Goal: Information Seeking & Learning: Learn about a topic

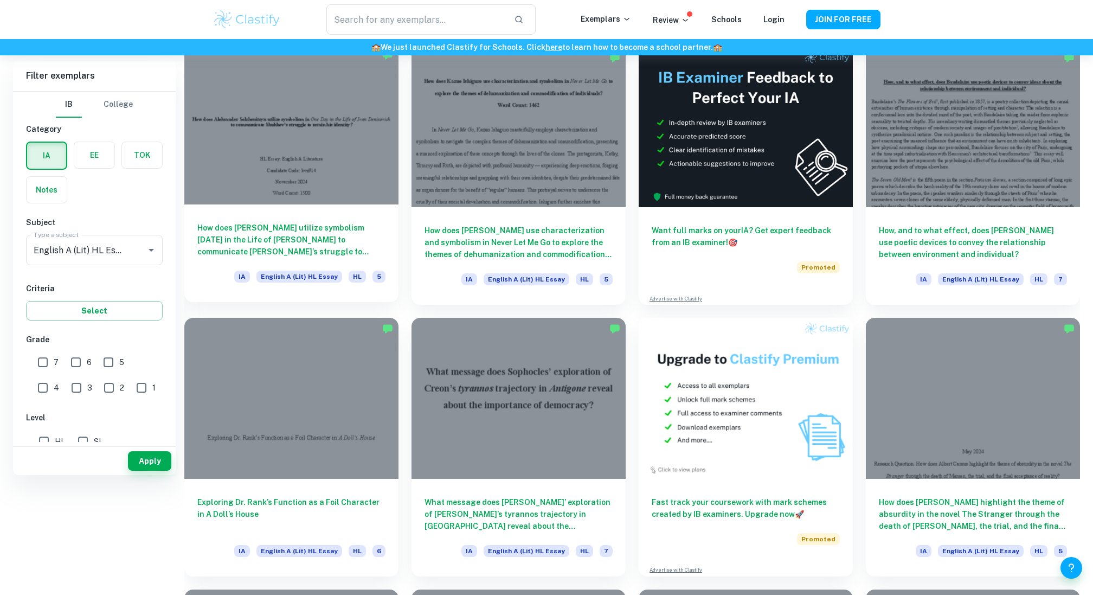
scroll to position [373, 0]
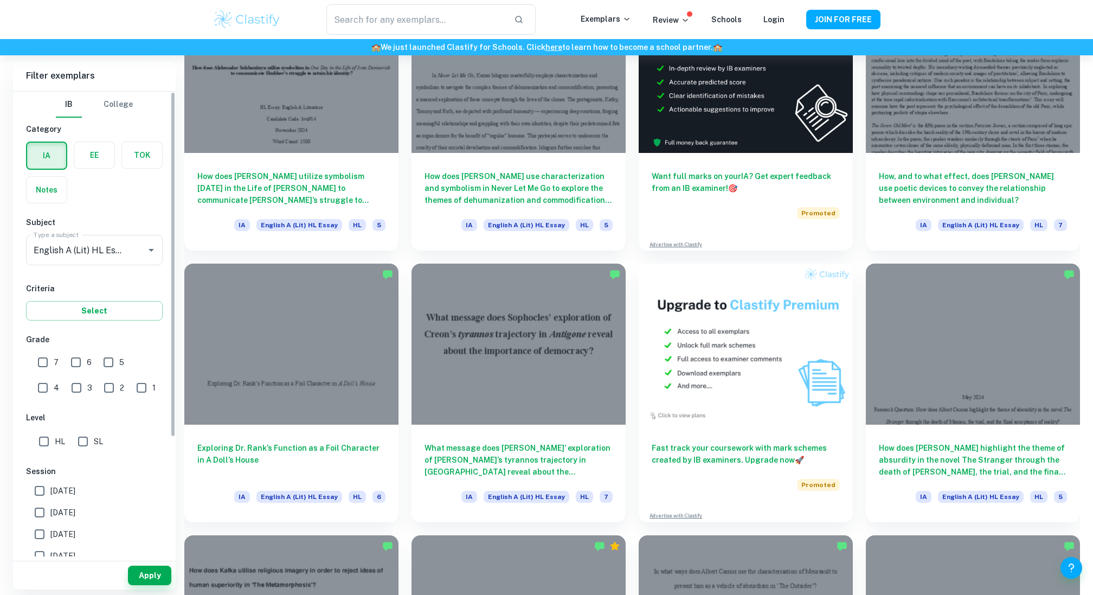
click at [44, 363] on input "7" at bounding box center [43, 362] width 22 height 22
checkbox input "true"
click at [157, 561] on div "Apply" at bounding box center [94, 575] width 163 height 28
click at [157, 571] on button "Apply" at bounding box center [149, 576] width 43 height 20
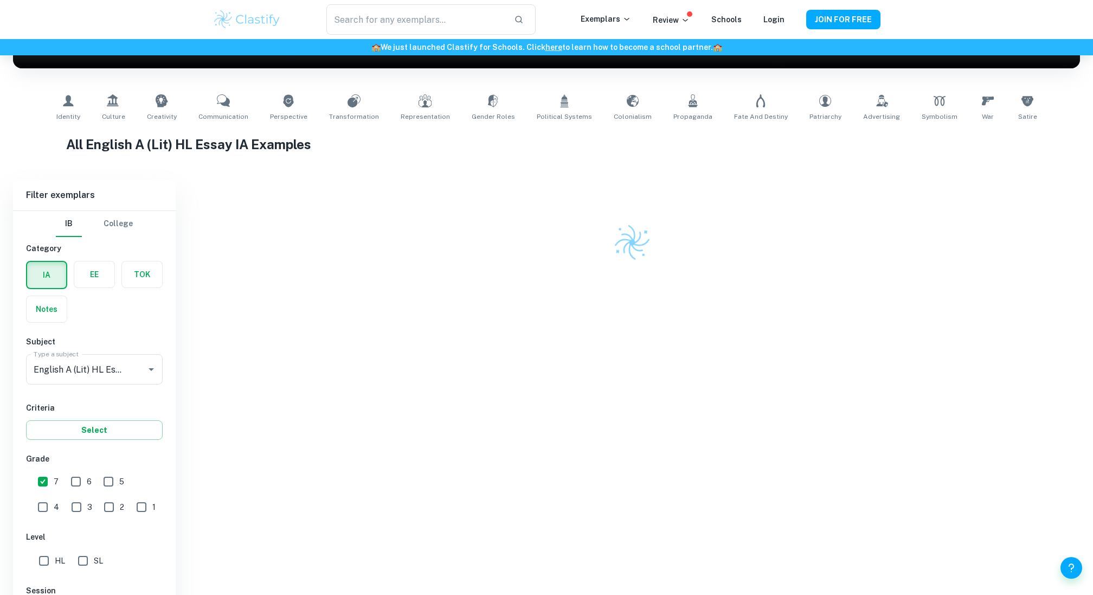
scroll to position [300, 0]
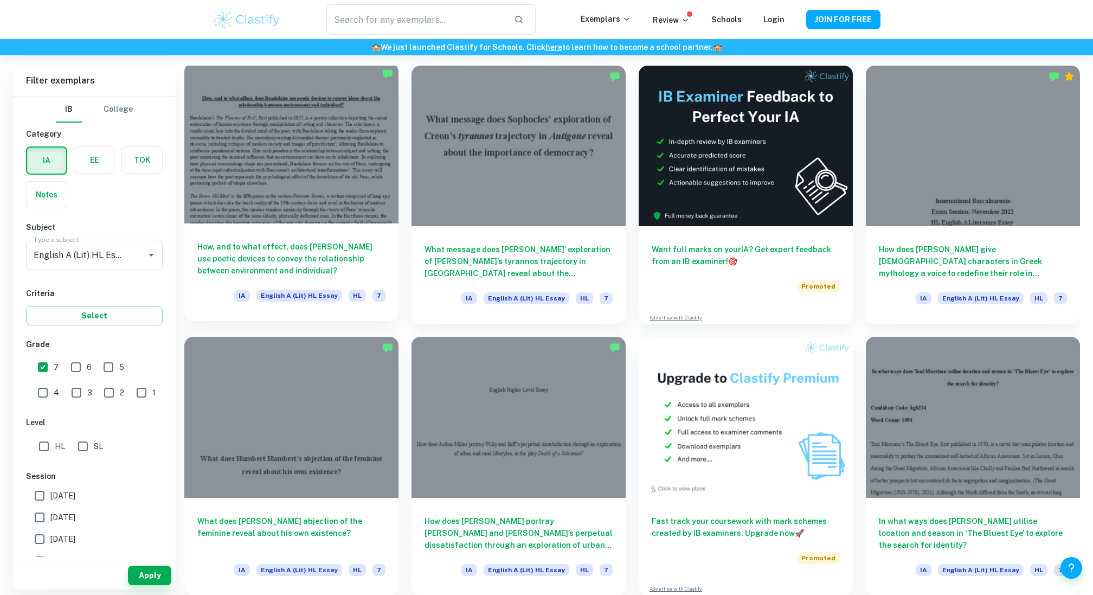
click at [287, 174] on div at bounding box center [291, 143] width 214 height 161
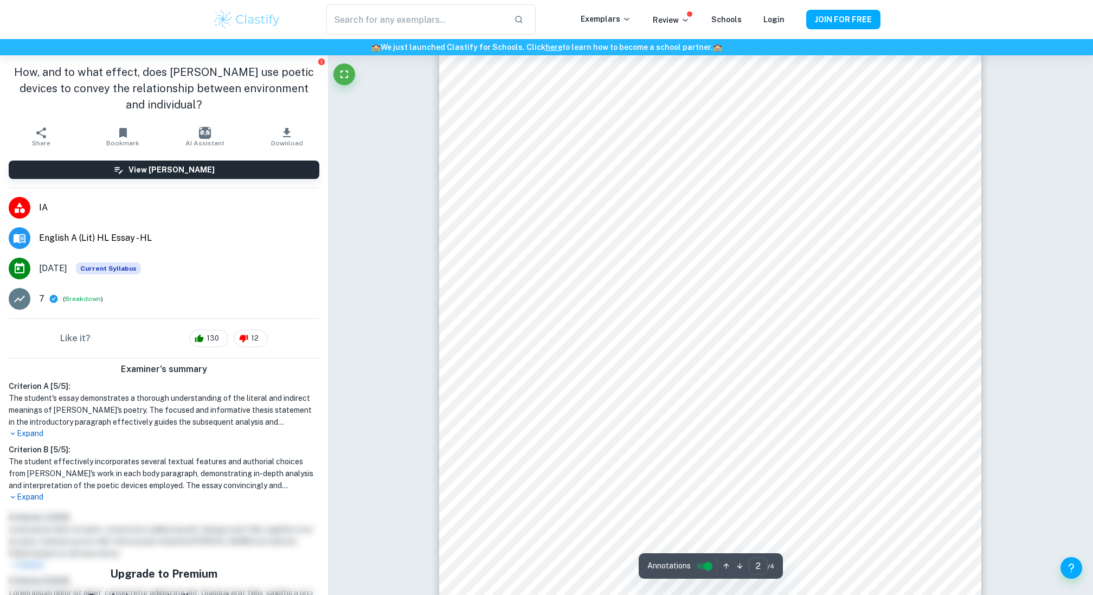
scroll to position [886, 0]
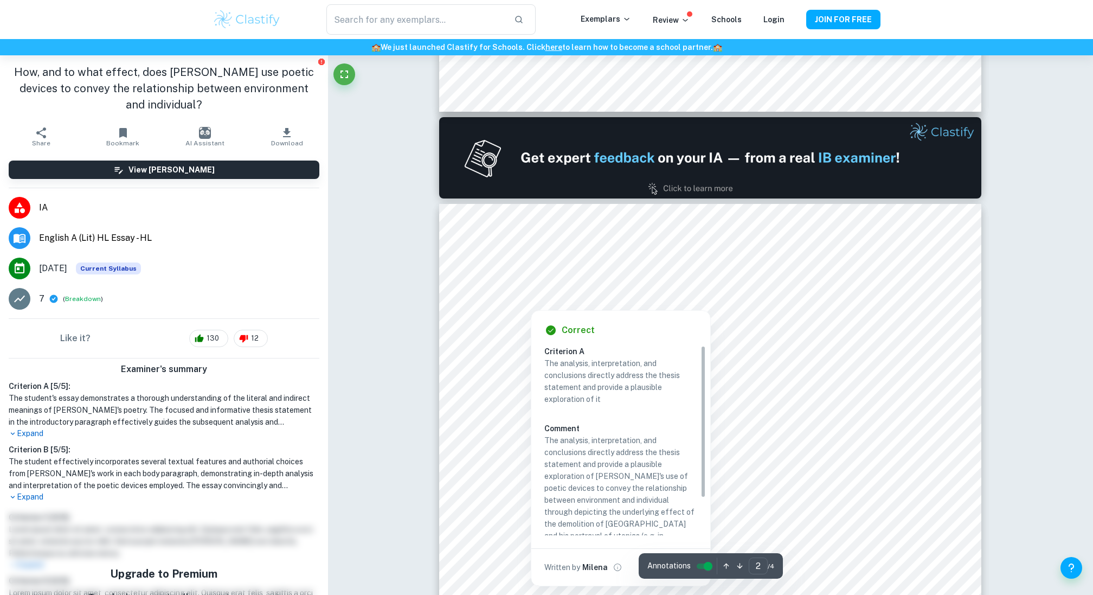
type input "1"
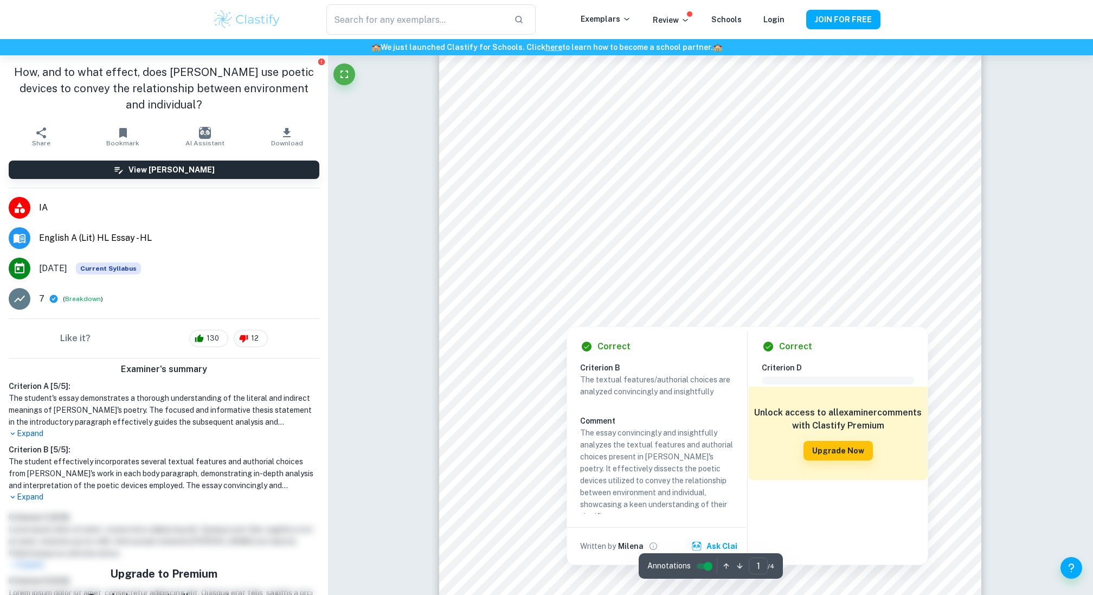
scroll to position [29, 0]
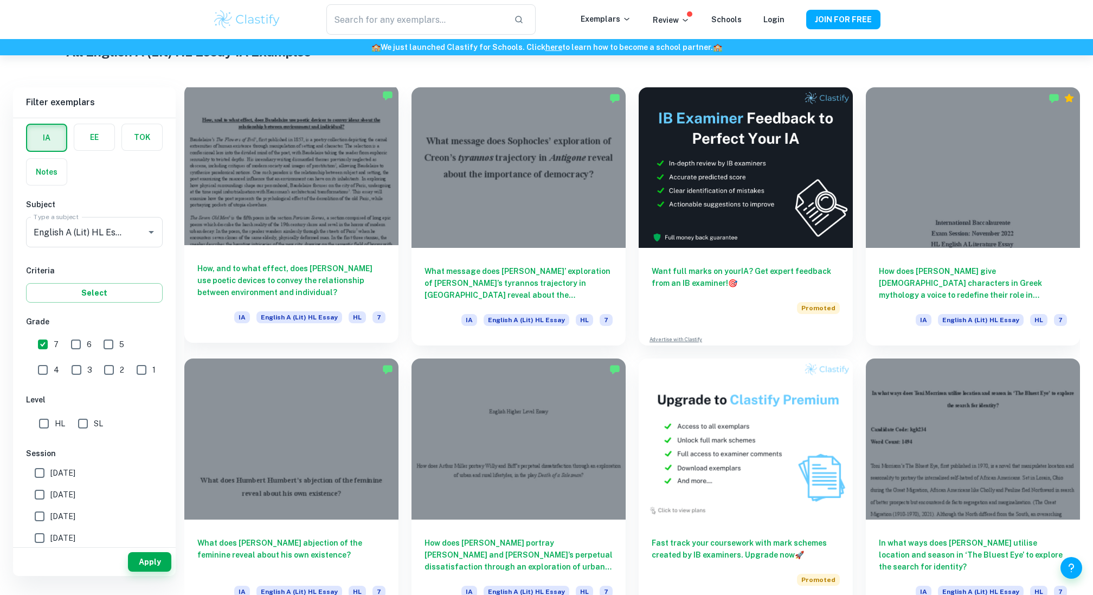
scroll to position [287, 0]
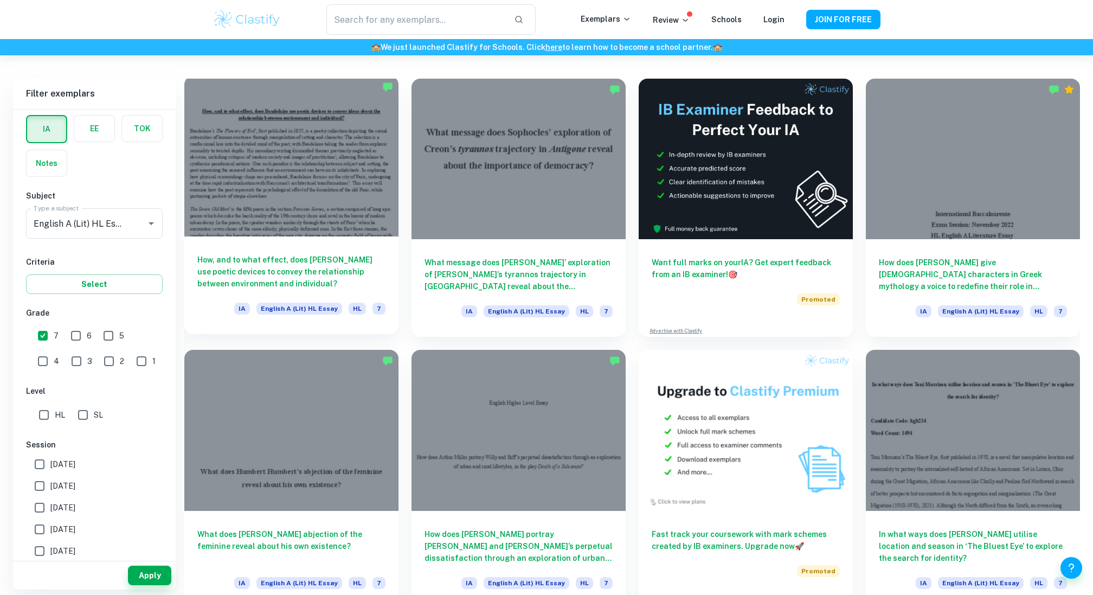
click at [332, 246] on div "How, and to what effect, does [PERSON_NAME] use poetic devices to convey the re…" at bounding box center [291, 285] width 214 height 98
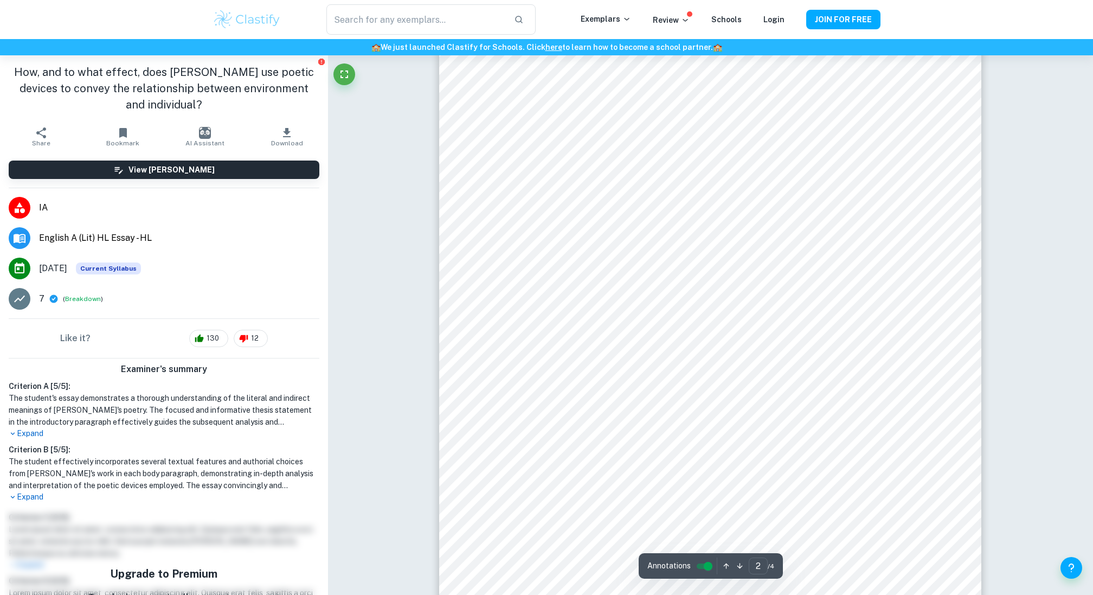
type input "1"
